Goal: Task Accomplishment & Management: Manage account settings

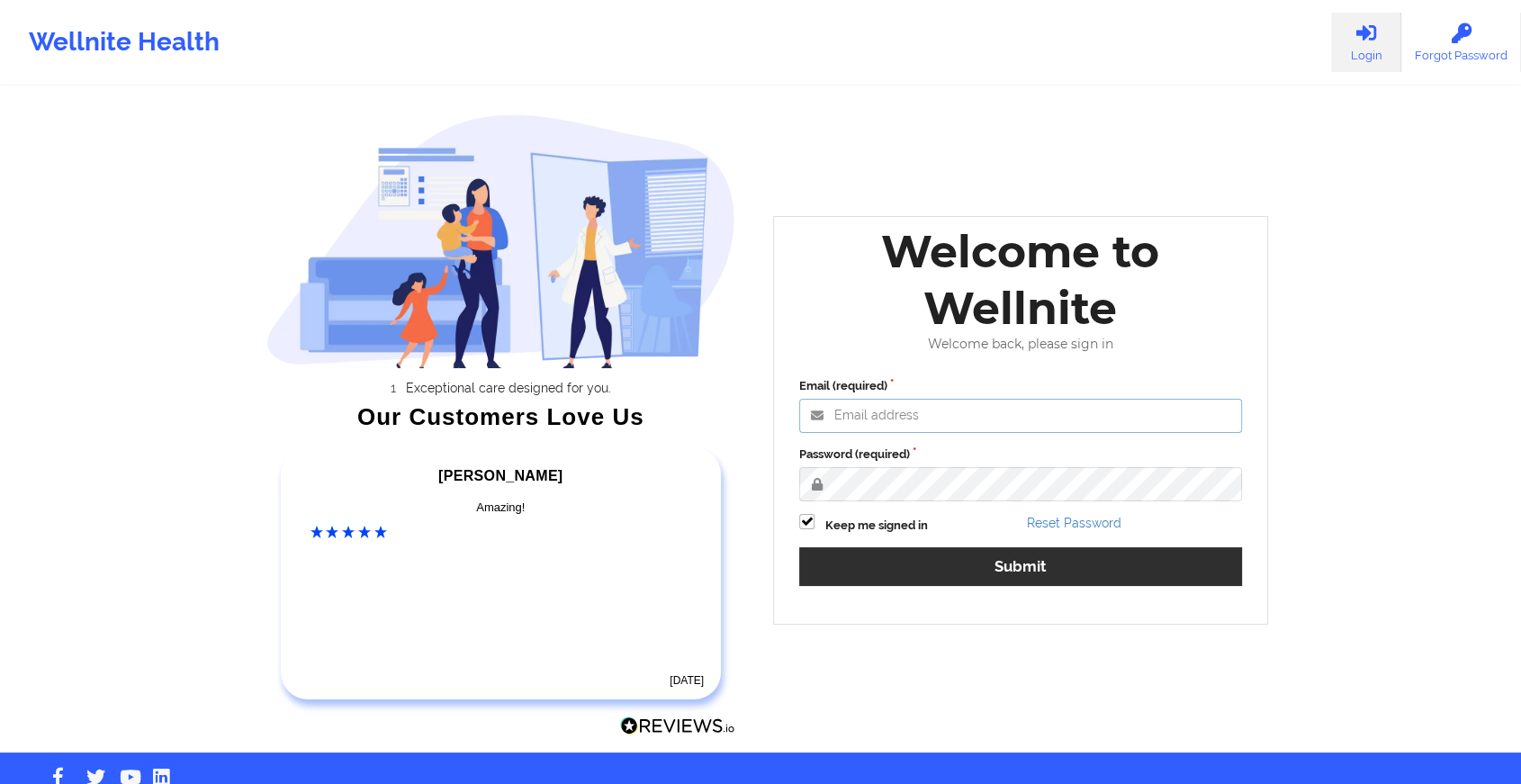
type input "[EMAIL_ADDRESS][DOMAIN_NAME]"
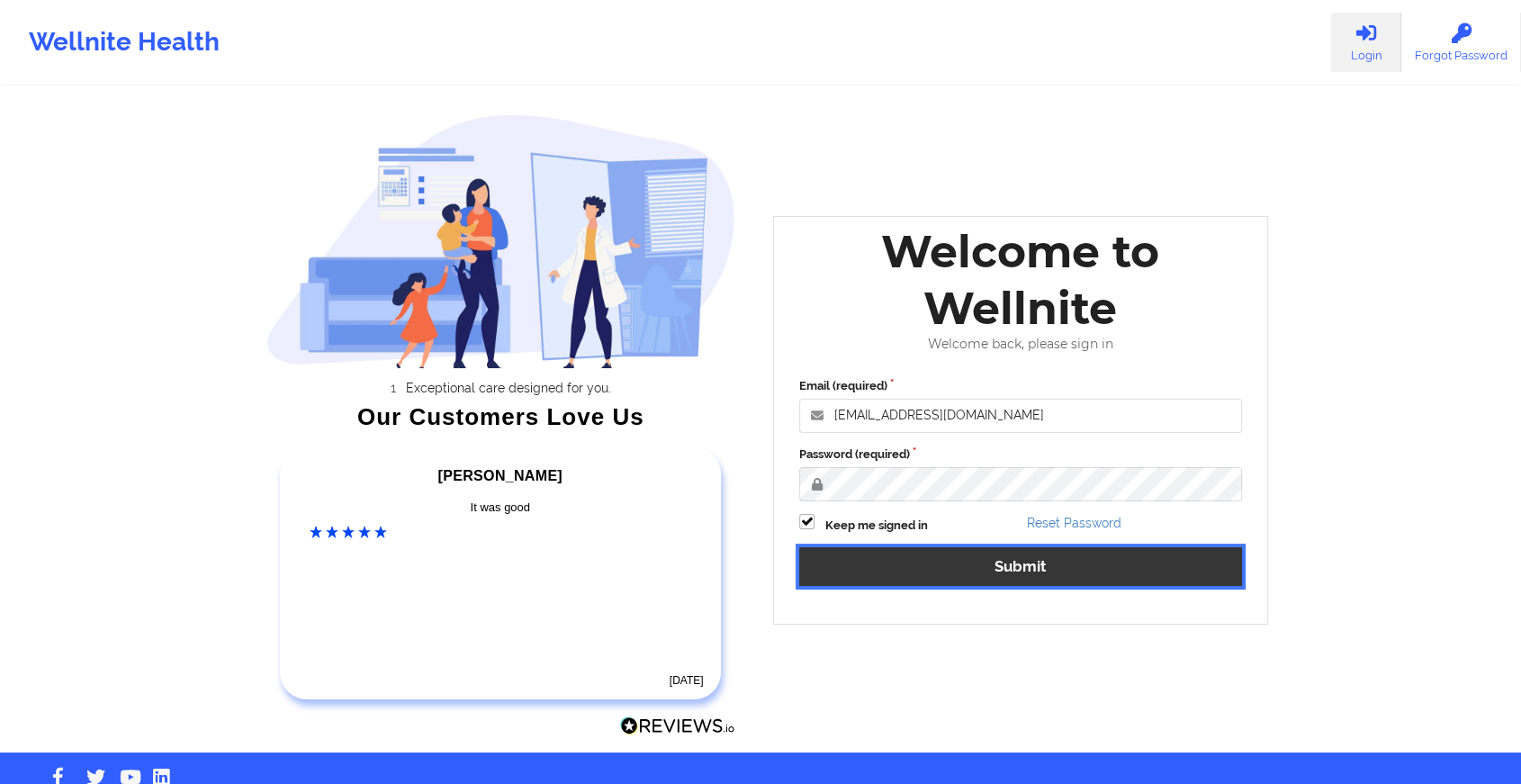
click at [954, 560] on button "Submit" at bounding box center [1020, 566] width 443 height 38
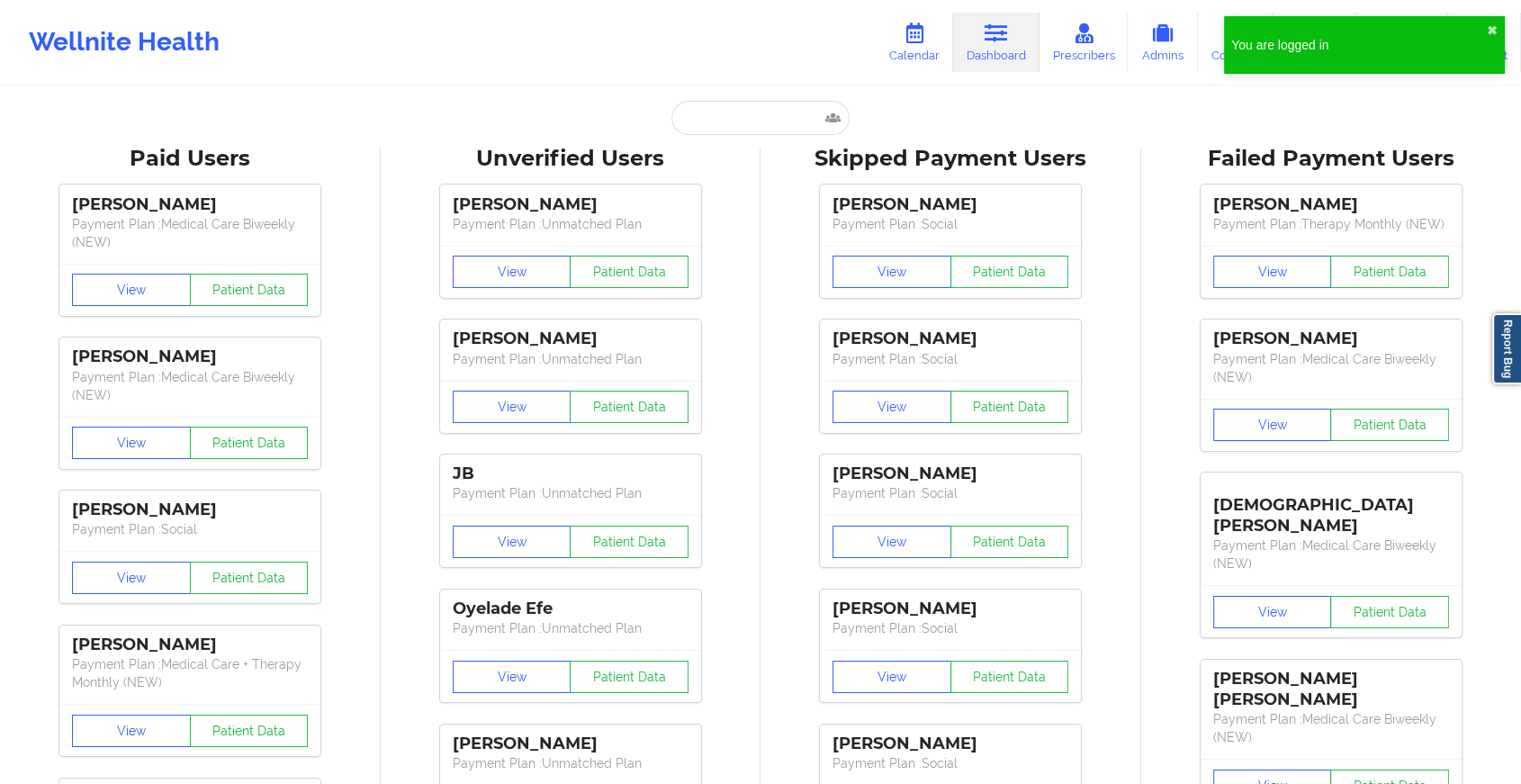
click at [1485, 27] on div "You are logged in ✖︎" at bounding box center [1365, 44] width 281 height 58
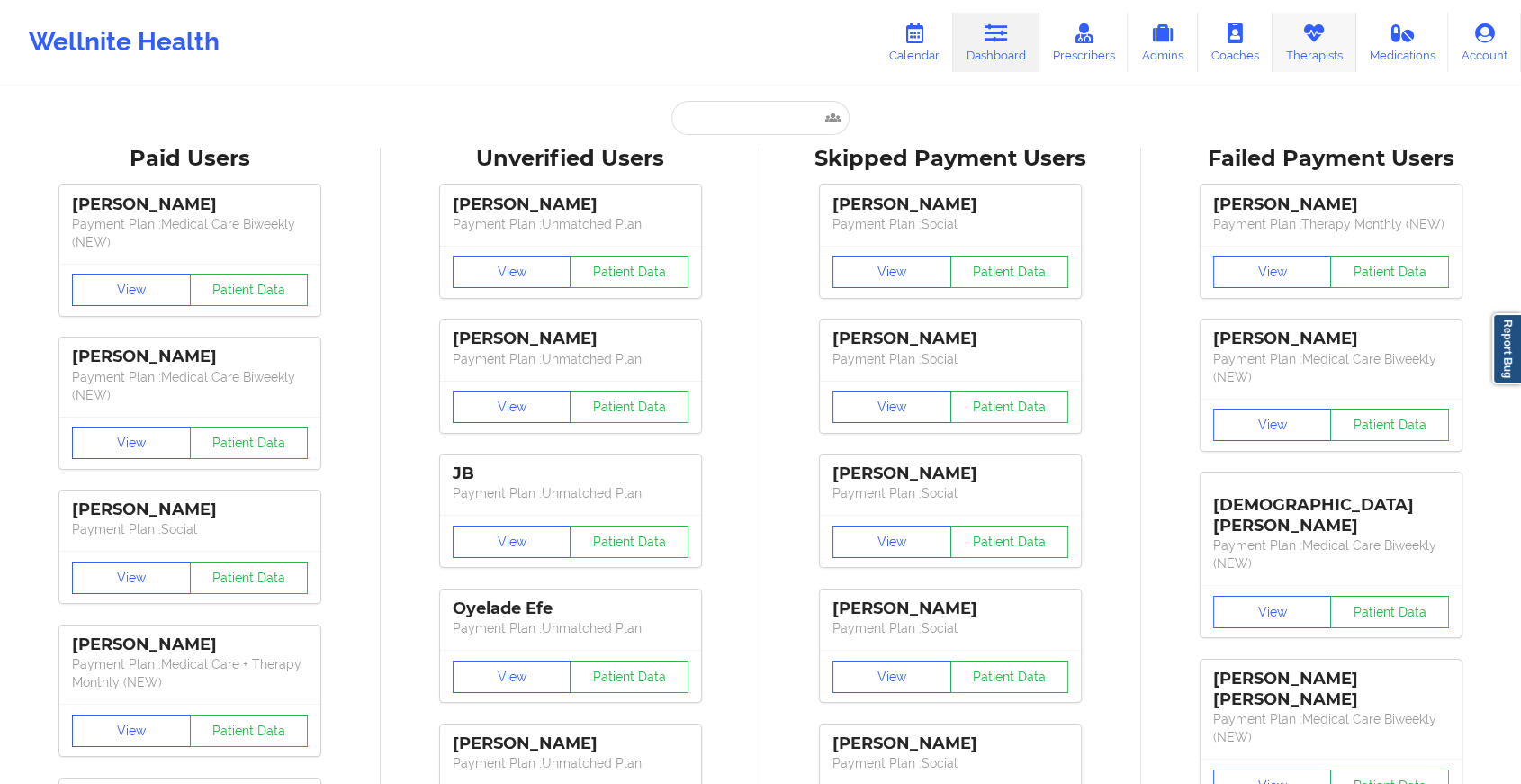
click at [1296, 47] on link "Therapists" at bounding box center [1314, 42] width 84 height 59
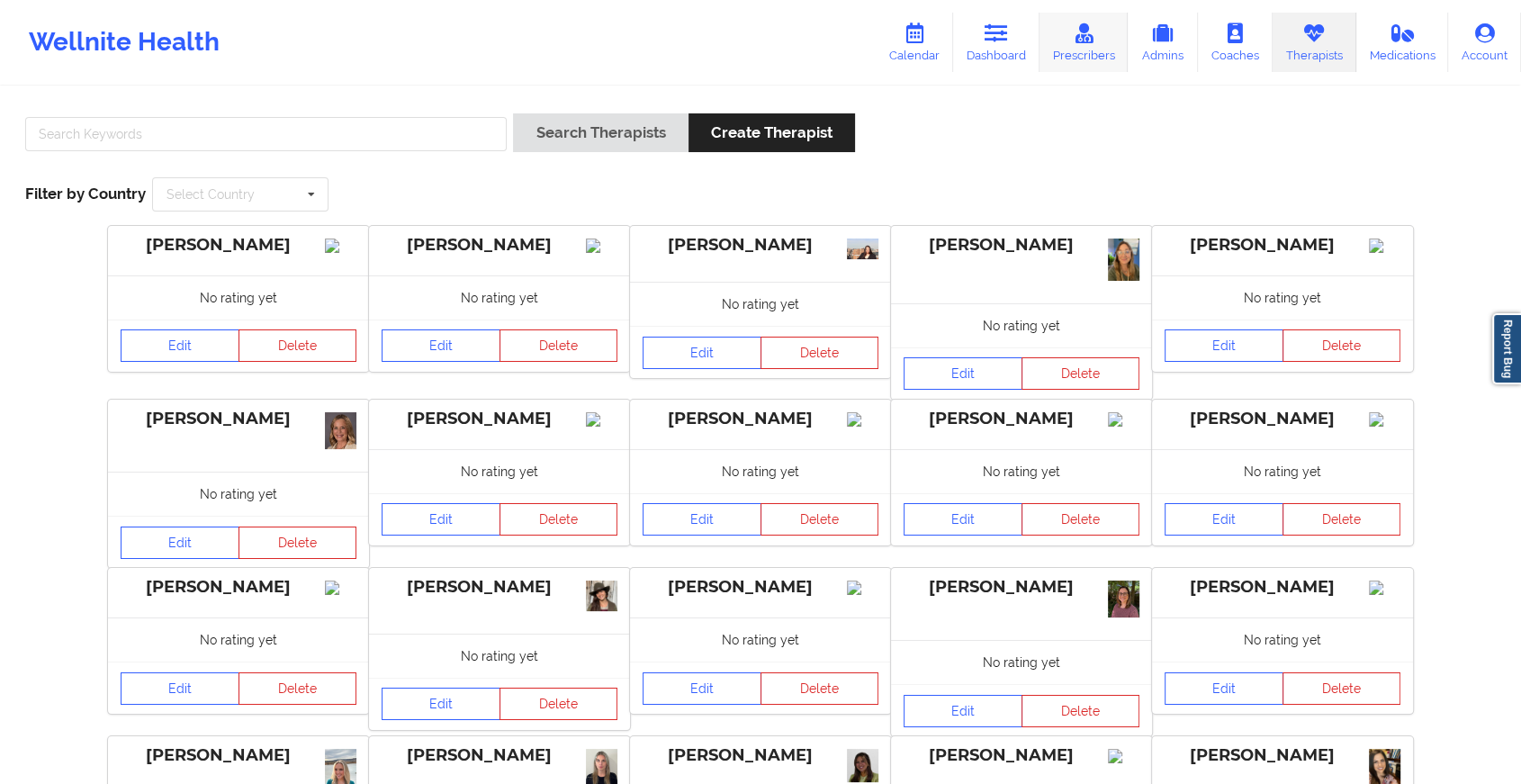
click at [1076, 31] on icon at bounding box center [1084, 33] width 24 height 20
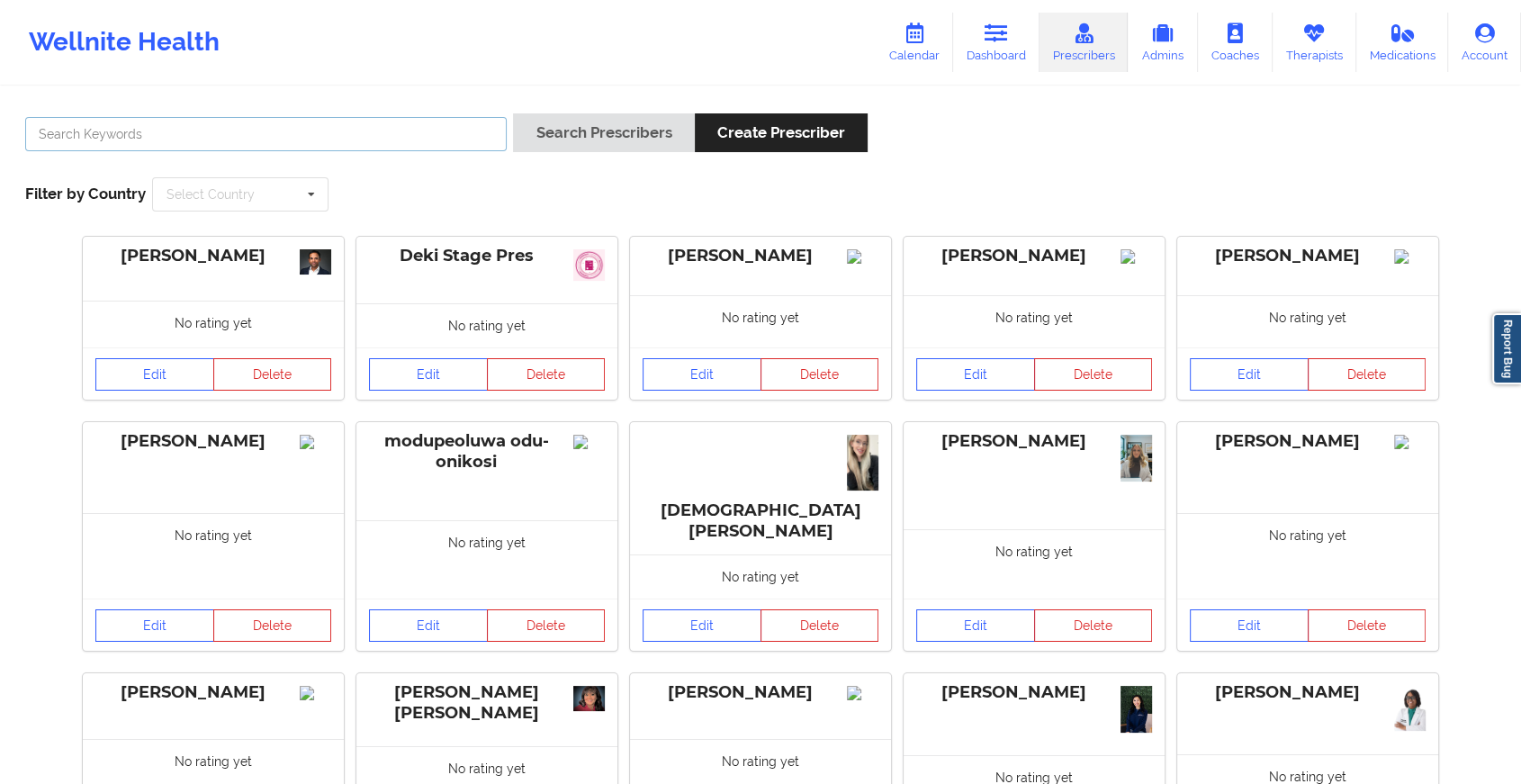
click at [334, 150] on input "text" at bounding box center [266, 134] width 481 height 34
type input "[PERSON_NAME]"
click at [513, 113] on button "Search Prescribers" at bounding box center [603, 132] width 181 height 38
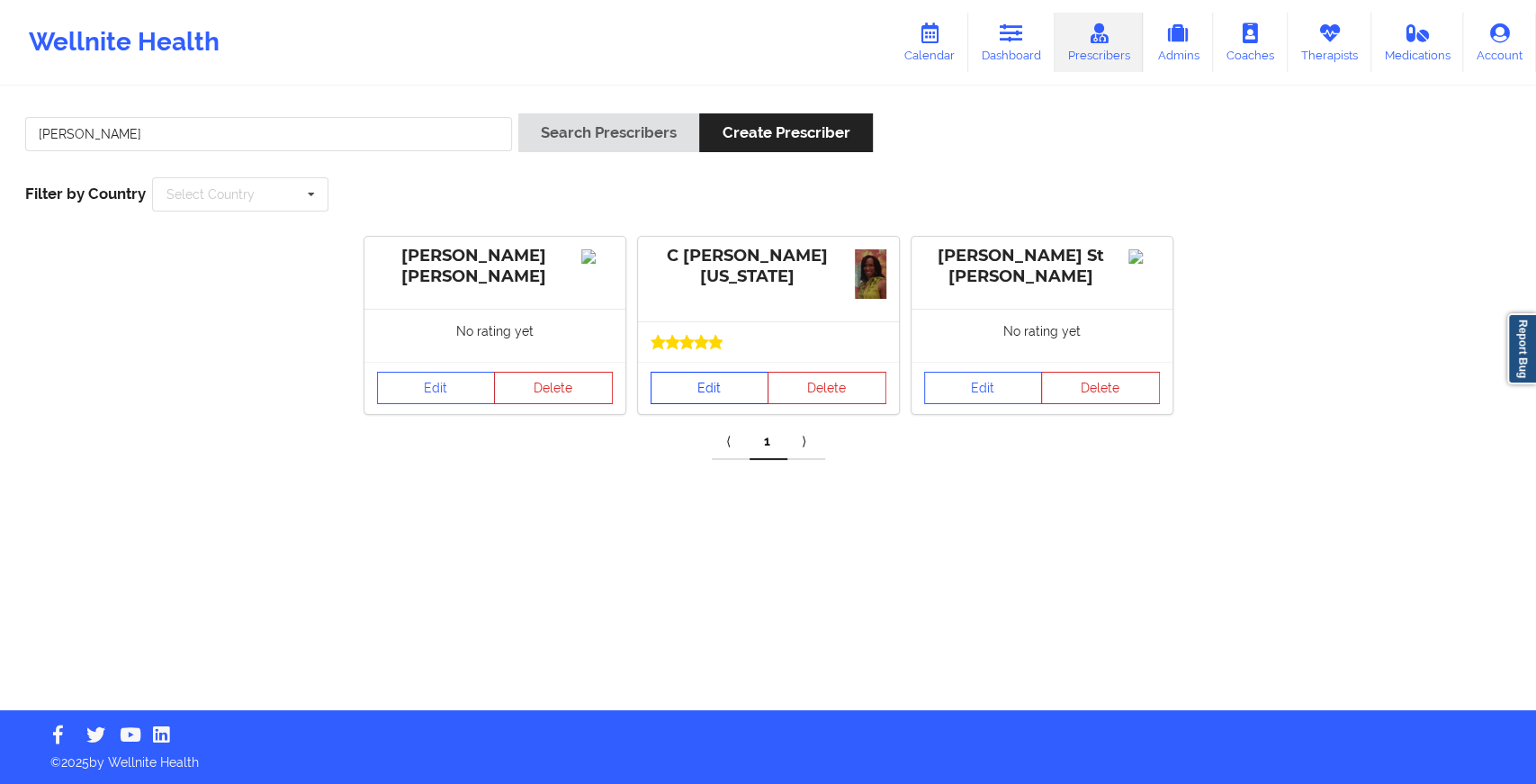
click at [698, 391] on link "Edit" at bounding box center [710, 387] width 119 height 32
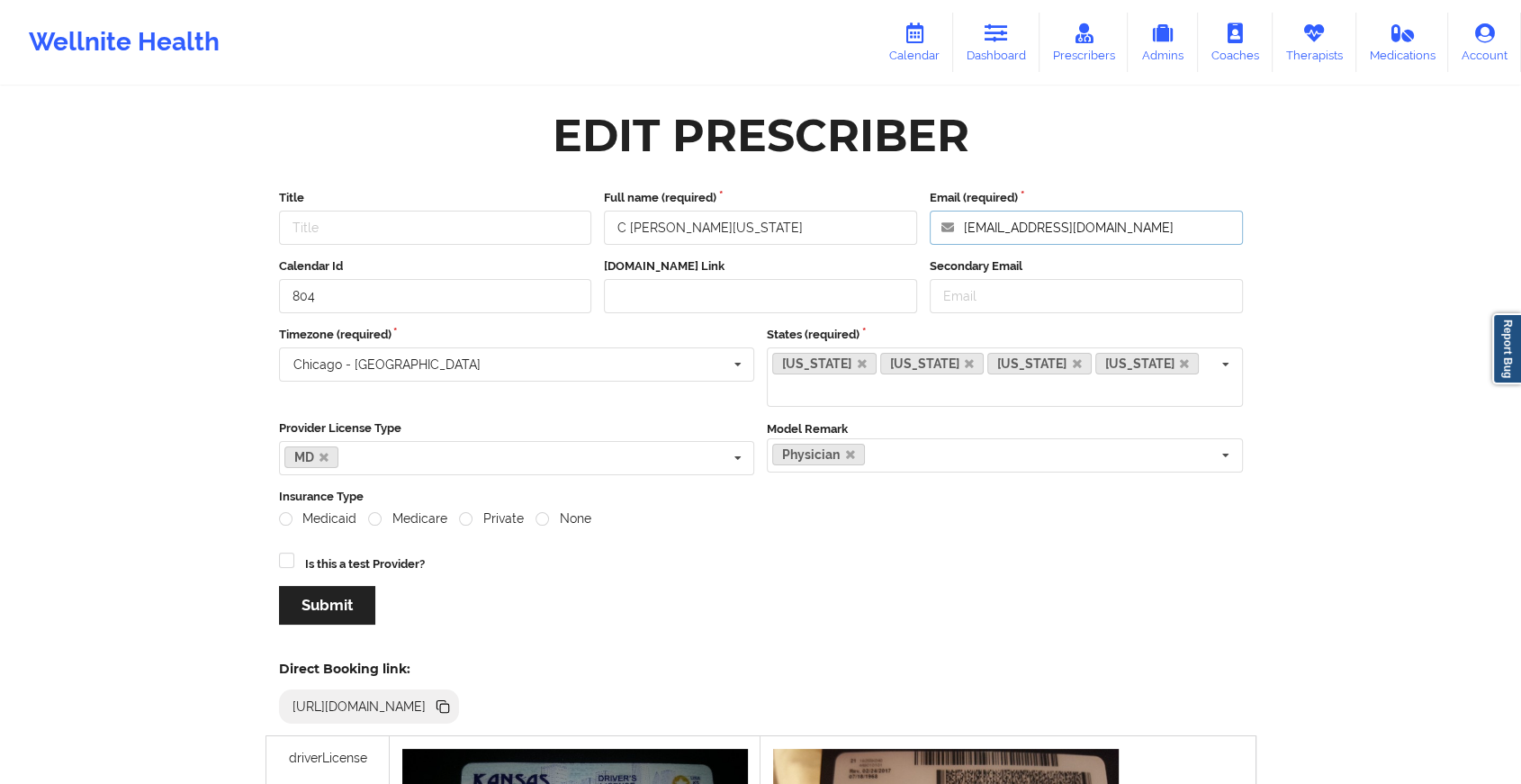
drag, startPoint x: 1166, startPoint y: 221, endPoint x: 880, endPoint y: 180, distance: 288.9
click at [880, 180] on div "Title Full name (required) C [PERSON_NAME][US_STATE] Email (required) [EMAIL_AD…" at bounding box center [760, 414] width 989 height 474
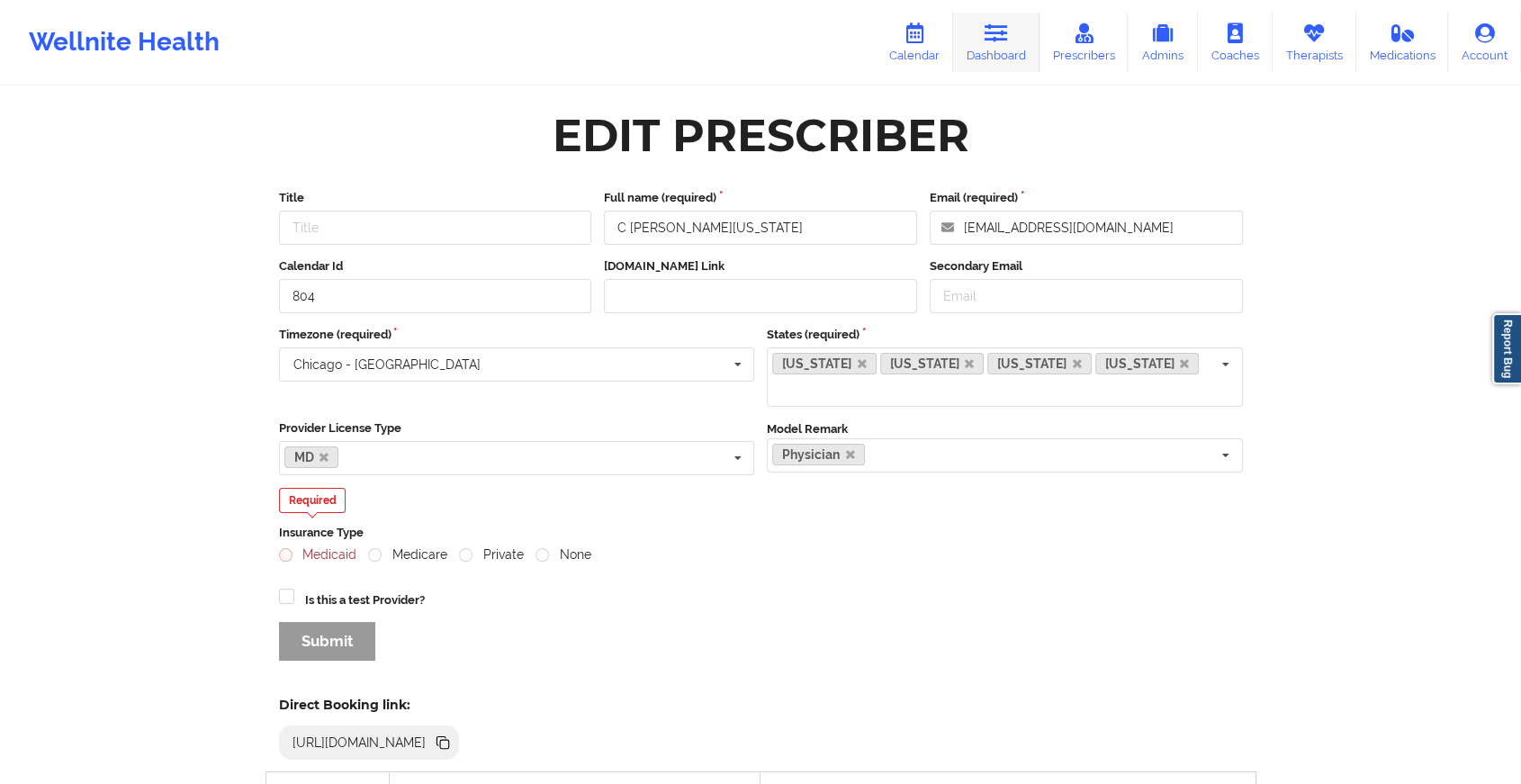
click at [989, 38] on icon at bounding box center [996, 33] width 24 height 20
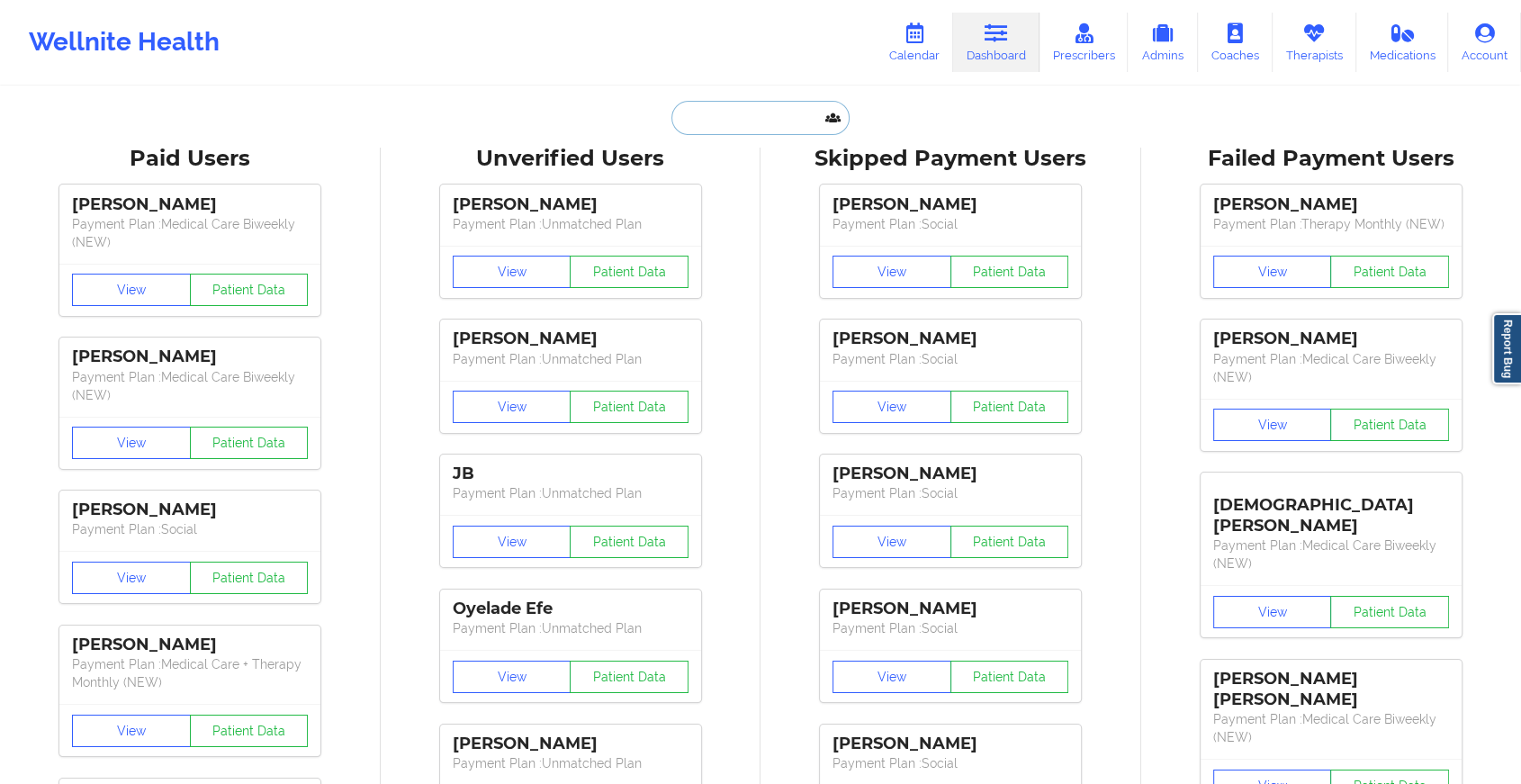
click at [750, 119] on input "text" at bounding box center [760, 118] width 178 height 34
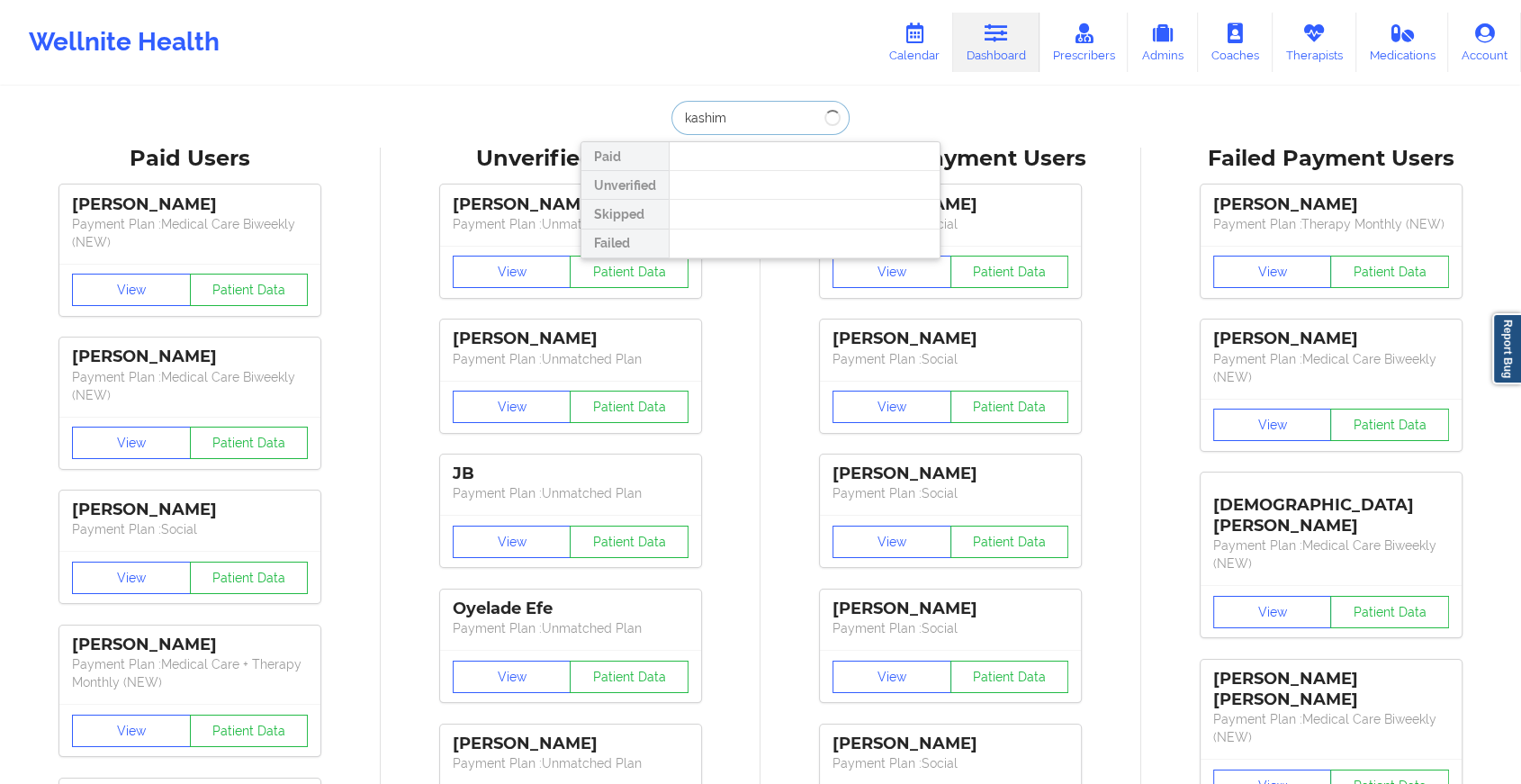
type input "kashima"
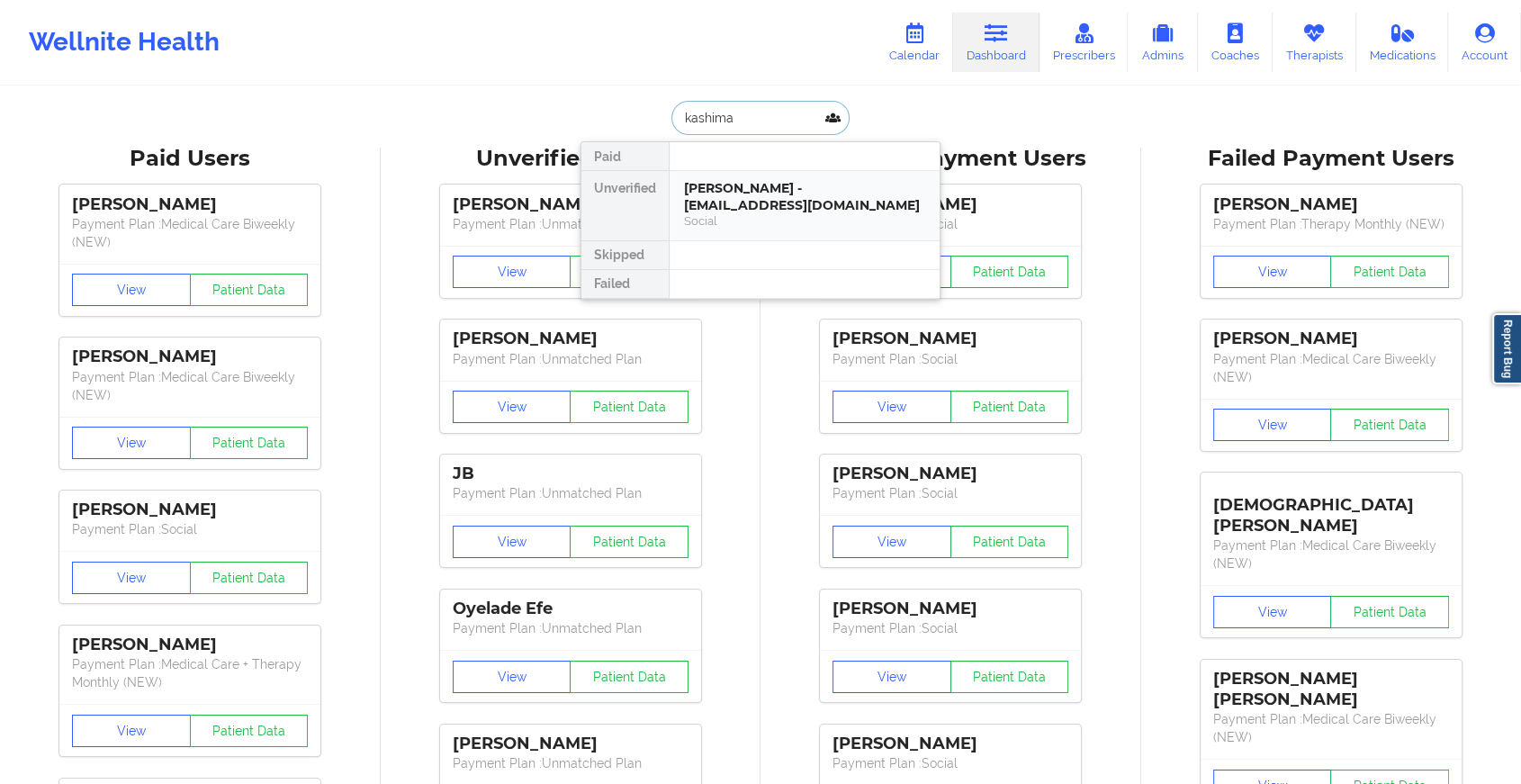
click at [780, 192] on div "[PERSON_NAME] - [EMAIL_ADDRESS][DOMAIN_NAME]" at bounding box center [804, 196] width 241 height 33
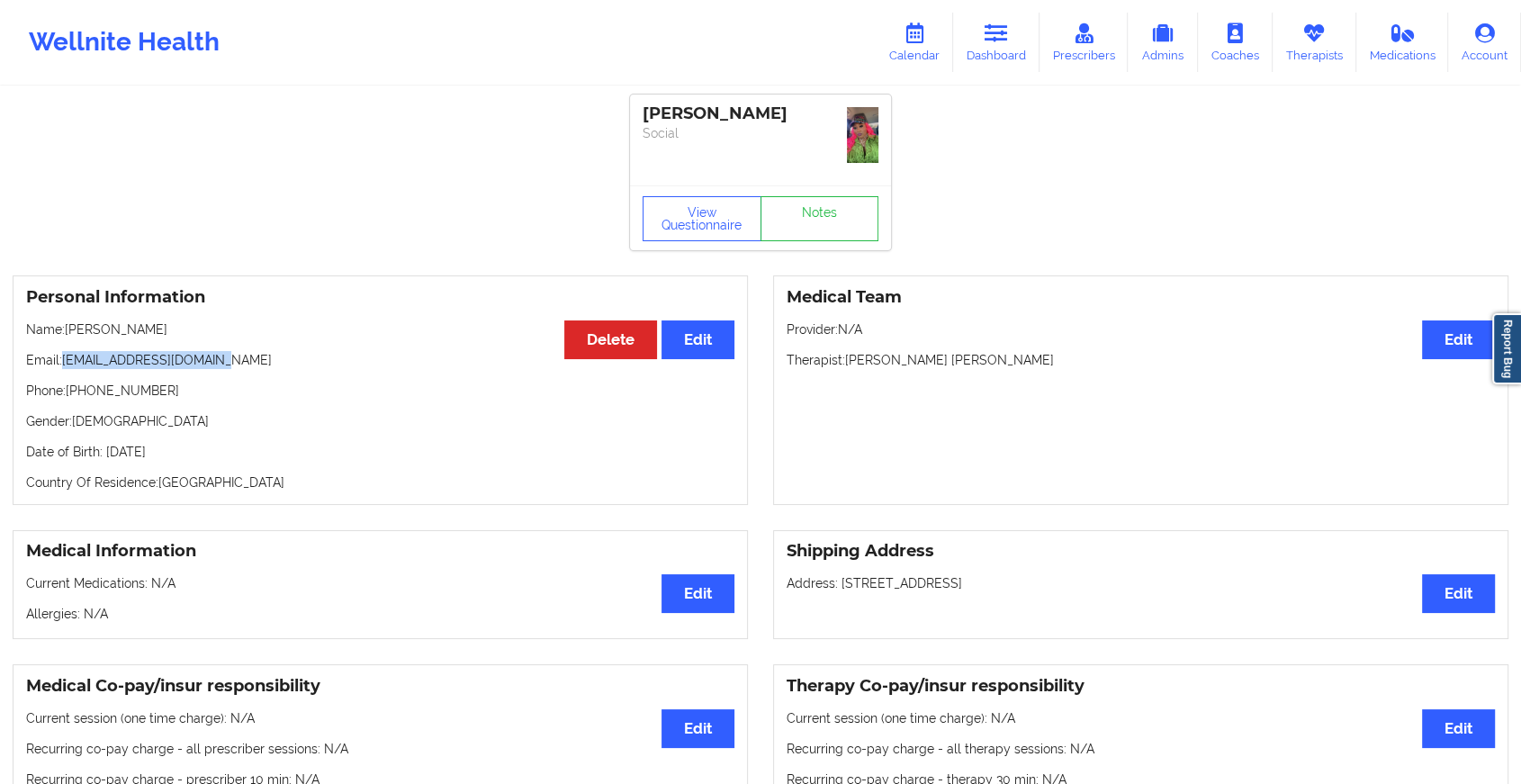
drag, startPoint x: 63, startPoint y: 352, endPoint x: 268, endPoint y: 362, distance: 205.2
click at [268, 362] on p "Email: [EMAIL_ADDRESS][DOMAIN_NAME]" at bounding box center [380, 360] width 708 height 18
copy p "[EMAIL_ADDRESS][DOMAIN_NAME]"
